Goal: Navigation & Orientation: Find specific page/section

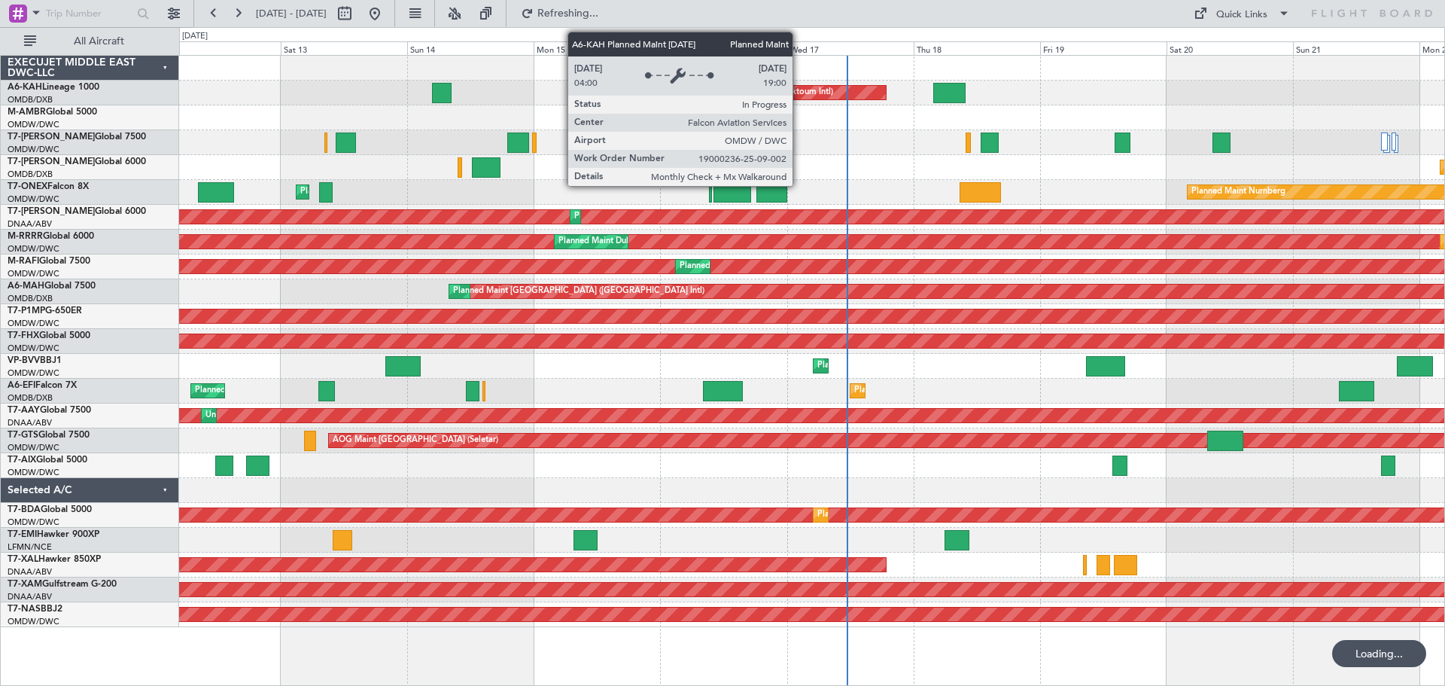
click at [800, 92] on div "Planned Maint Dubai (Al Maktoum Intl)" at bounding box center [759, 92] width 148 height 23
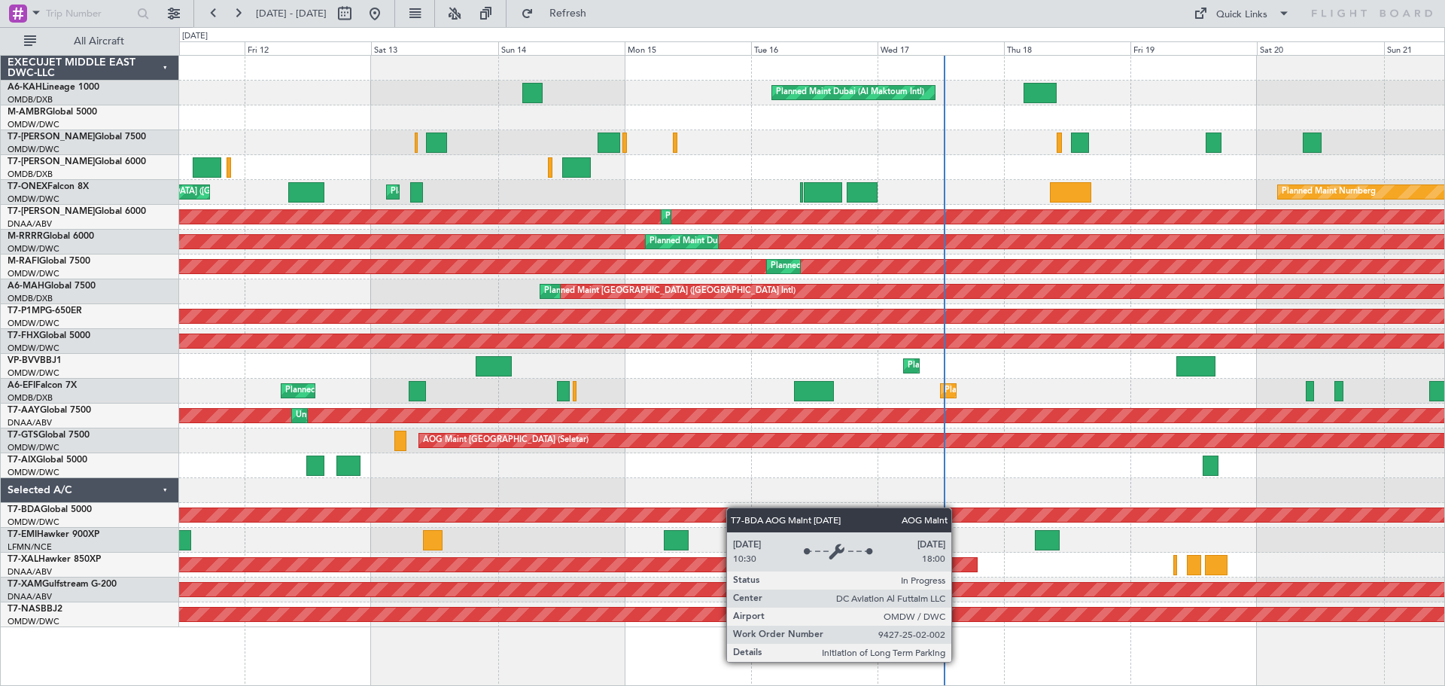
click at [734, 507] on div "Planned Maint Dubai (Al Maktoum Intl) AOG Maint [GEOGRAPHIC_DATA] (Al Maktoum I…" at bounding box center [812, 341] width 1266 height 571
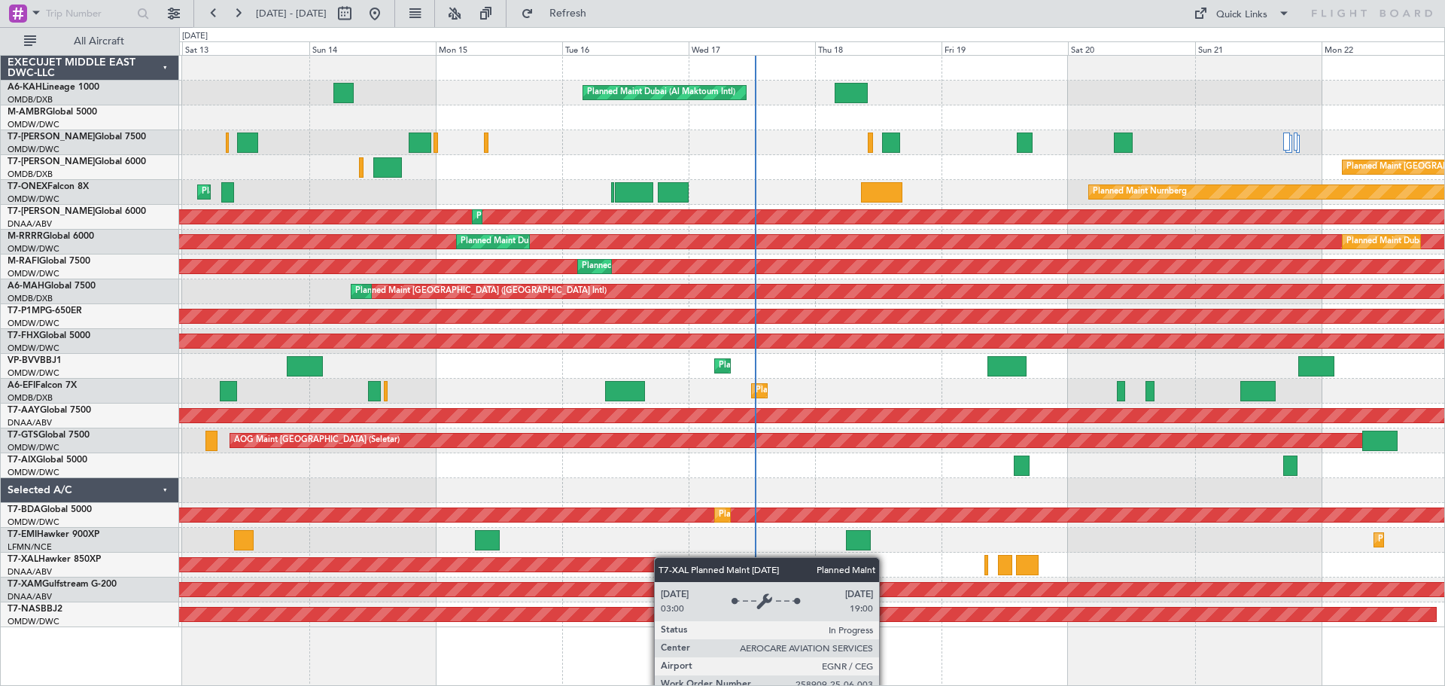
click at [659, 557] on div "Planned Maint Dubai (Al Maktoum Intl) Planned Maint [GEOGRAPHIC_DATA] (Seletar)…" at bounding box center [812, 341] width 1266 height 571
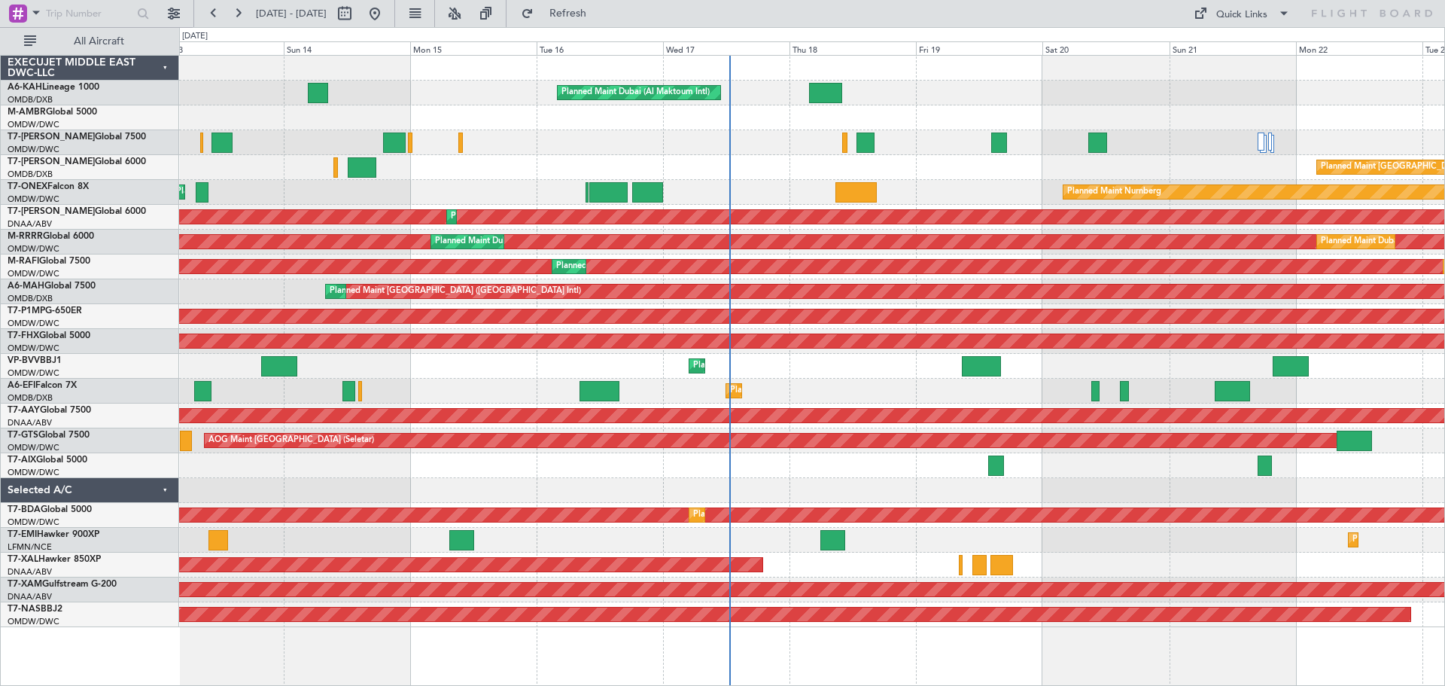
click at [851, 565] on div "Planned Maint [PERSON_NAME]" at bounding box center [812, 565] width 1266 height 25
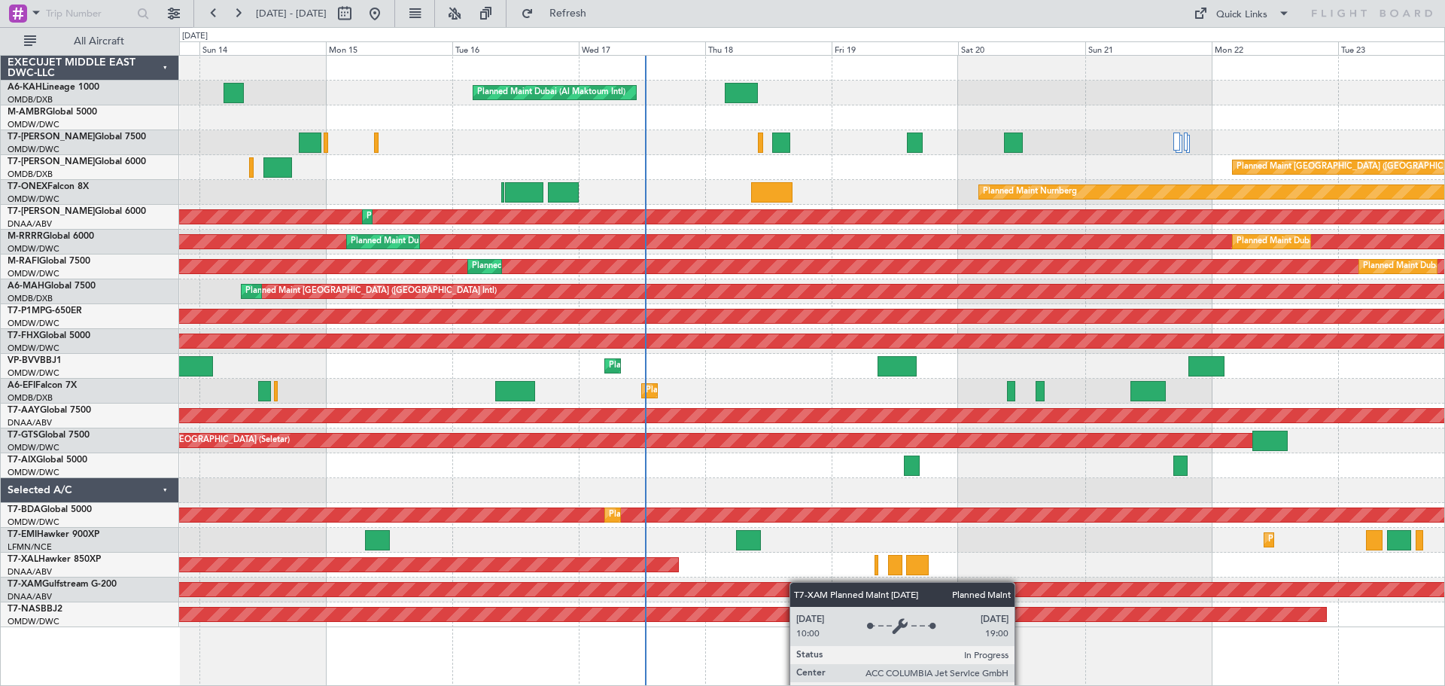
click at [766, 596] on div "Planned Maint Dubai (Al Maktoum Intl) Planned Maint [GEOGRAPHIC_DATA] (Seletar)…" at bounding box center [812, 341] width 1266 height 571
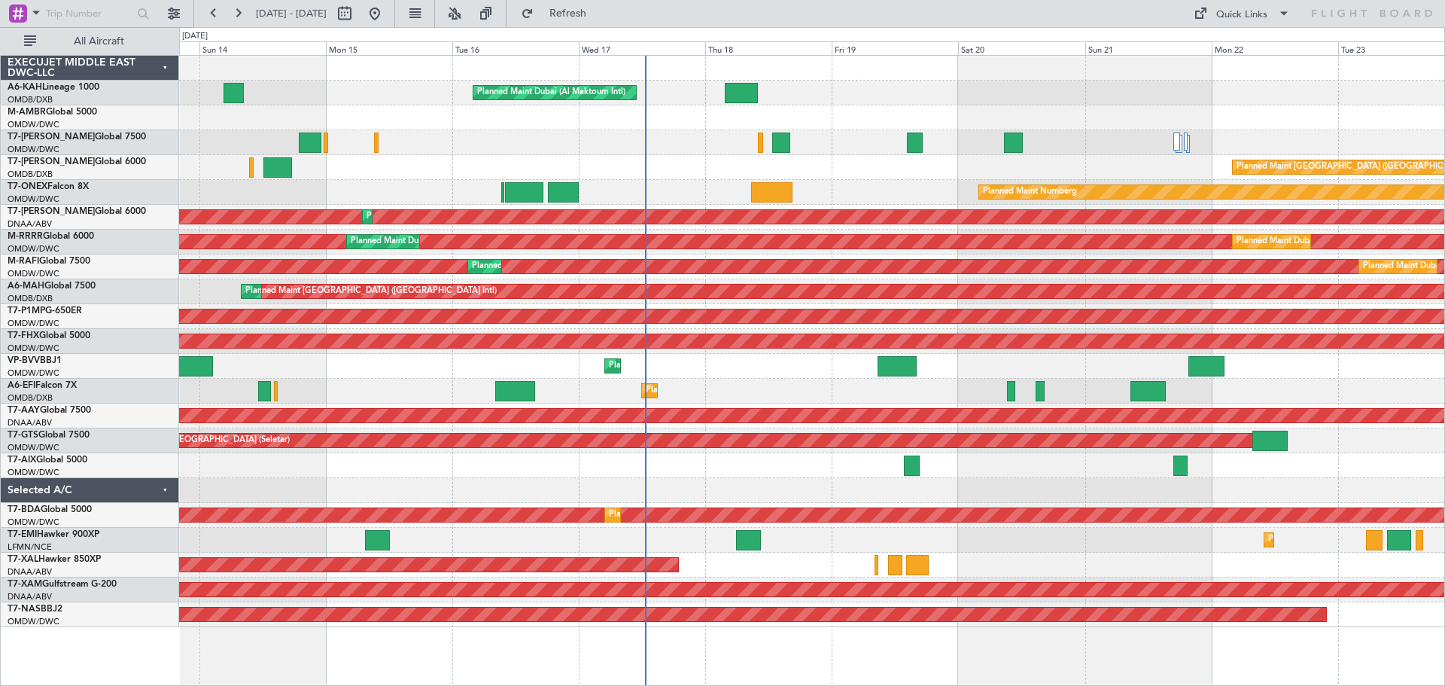
click at [833, 562] on div "Planned Maint [PERSON_NAME]" at bounding box center [812, 565] width 1266 height 25
click at [216, 18] on button at bounding box center [214, 14] width 24 height 24
